Goal: Check status: Check status

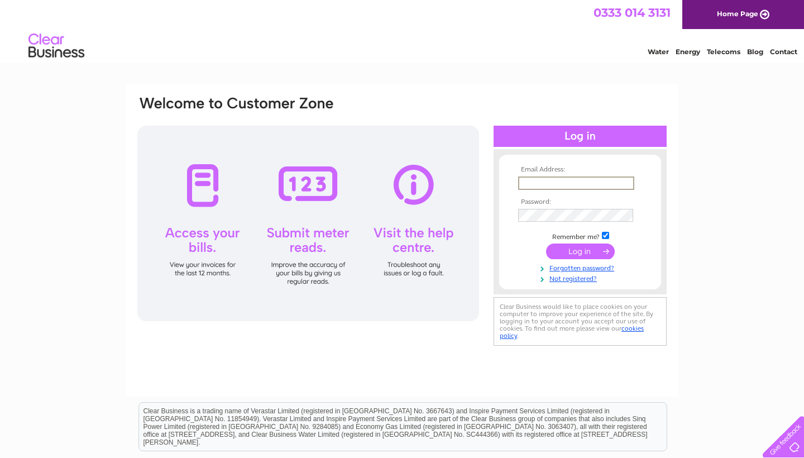
type input "richard@thelogshopsheffield.com"
click at [580, 250] on input "submit" at bounding box center [580, 251] width 69 height 16
click at [575, 250] on input "submit" at bounding box center [580, 251] width 69 height 16
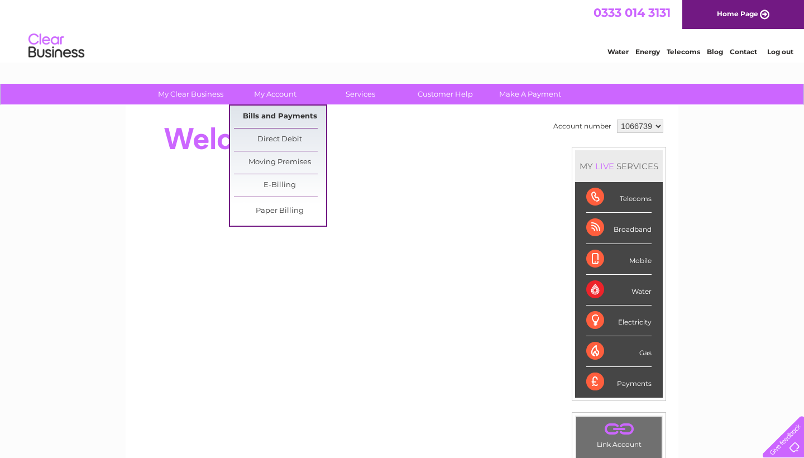
click at [272, 115] on link "Bills and Payments" at bounding box center [280, 116] width 92 height 22
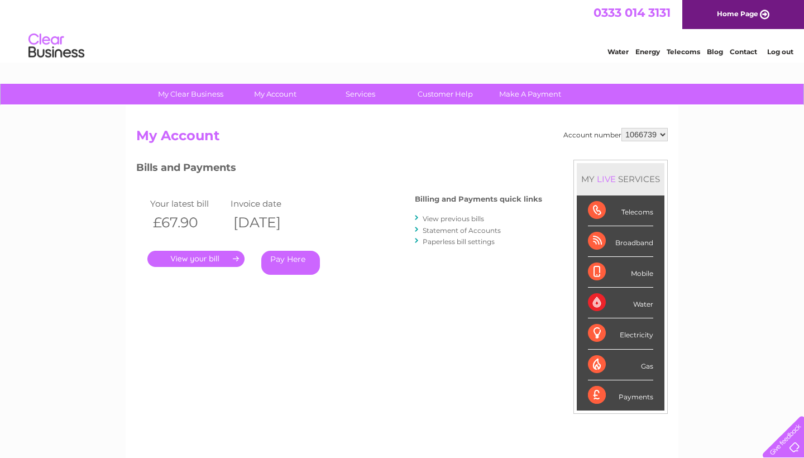
click at [204, 260] on link "." at bounding box center [195, 259] width 97 height 16
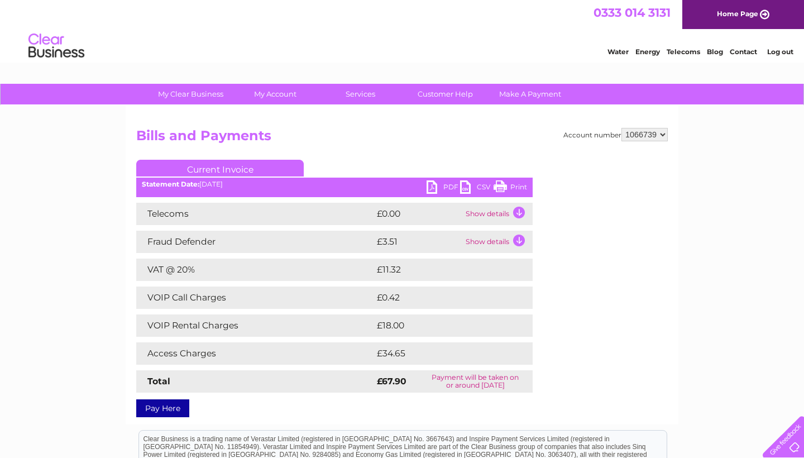
click at [524, 214] on td "Show details" at bounding box center [498, 214] width 70 height 22
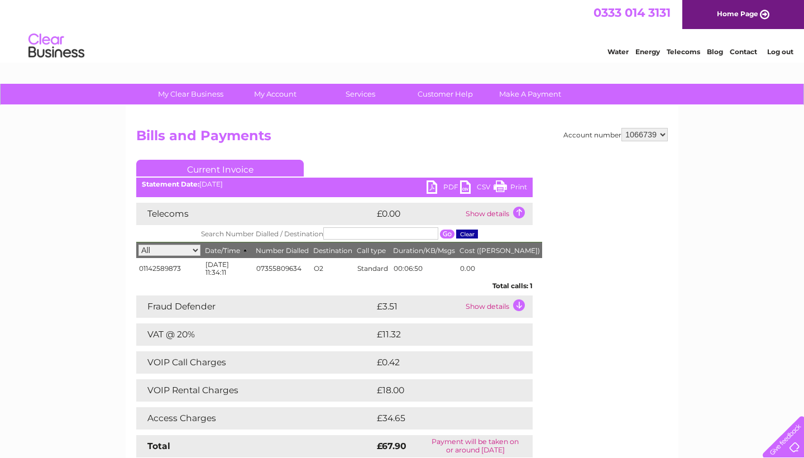
click at [482, 307] on td "Show details" at bounding box center [498, 306] width 70 height 22
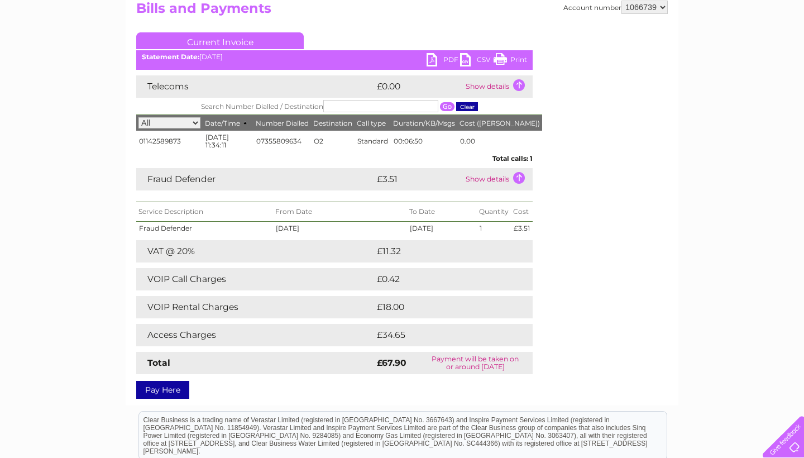
scroll to position [129, 0]
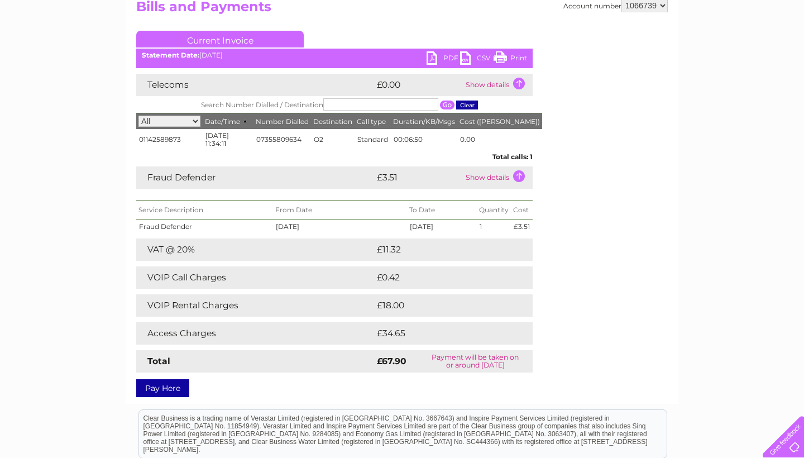
click at [210, 306] on td "VOIP Rental Charges" at bounding box center [255, 305] width 238 height 22
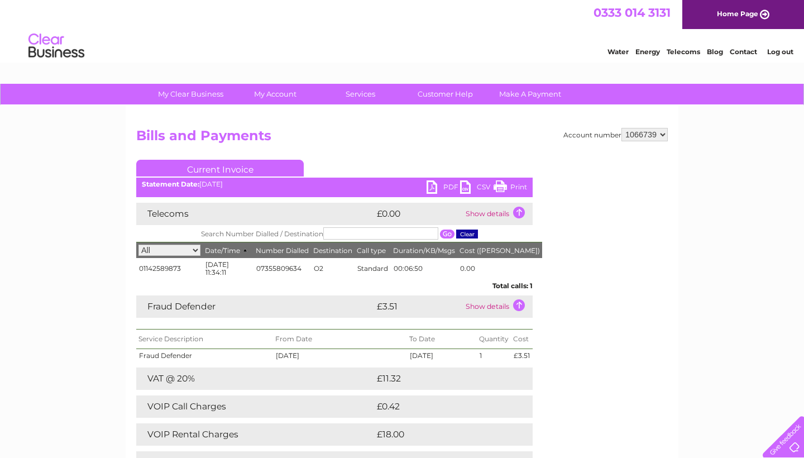
scroll to position [0, 0]
